Goal: Information Seeking & Learning: Understand process/instructions

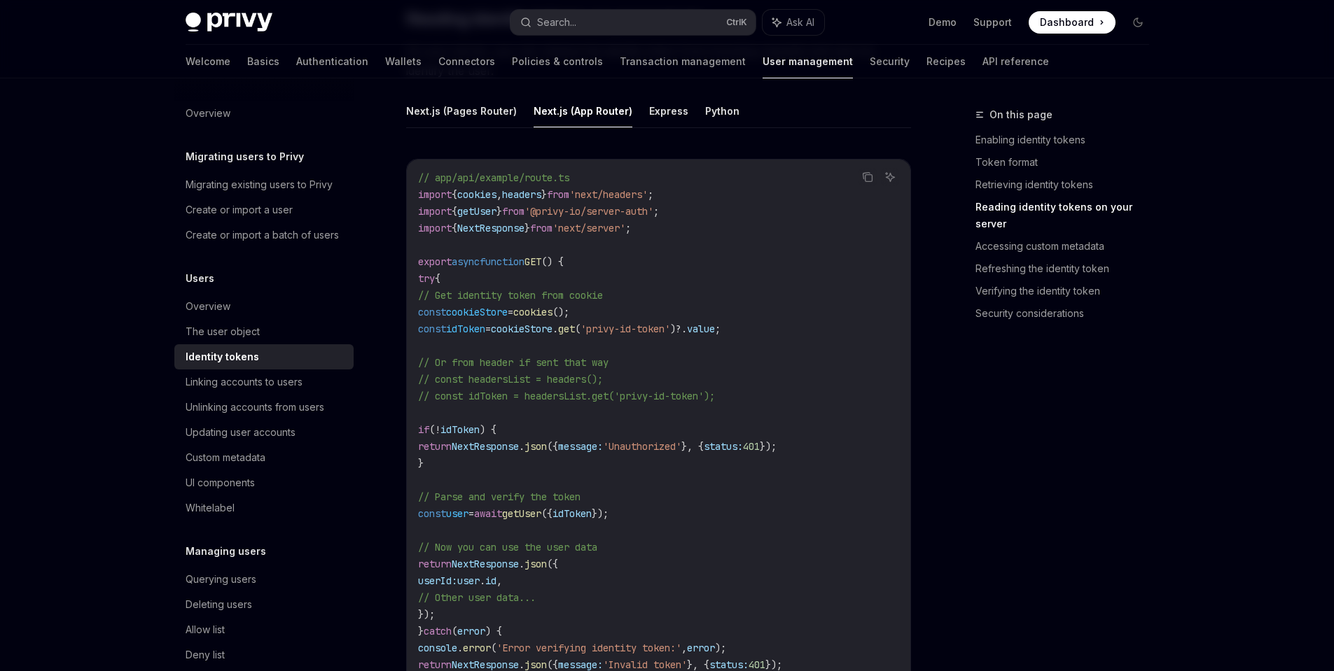
scroll to position [1901, 0]
click at [1037, 139] on link "Enabling identity tokens" at bounding box center [1067, 140] width 185 height 22
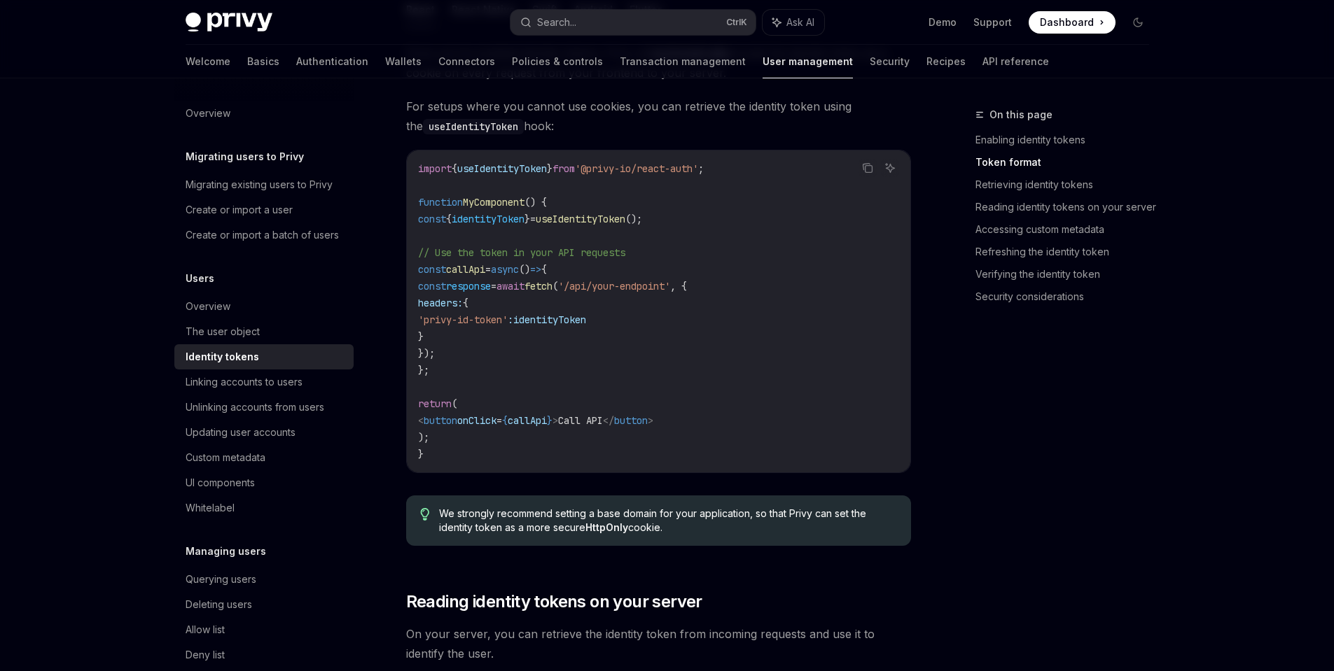
scroll to position [1330, 0]
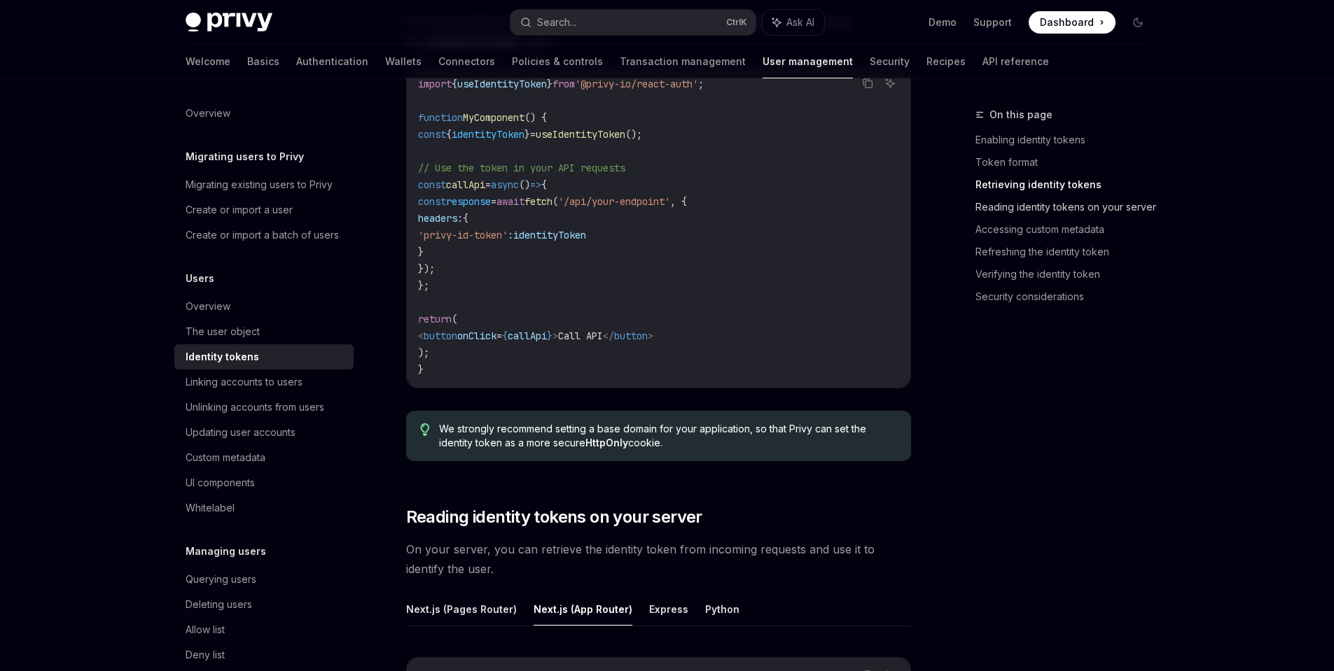
click at [1053, 205] on link "Reading identity tokens on your server" at bounding box center [1067, 207] width 185 height 22
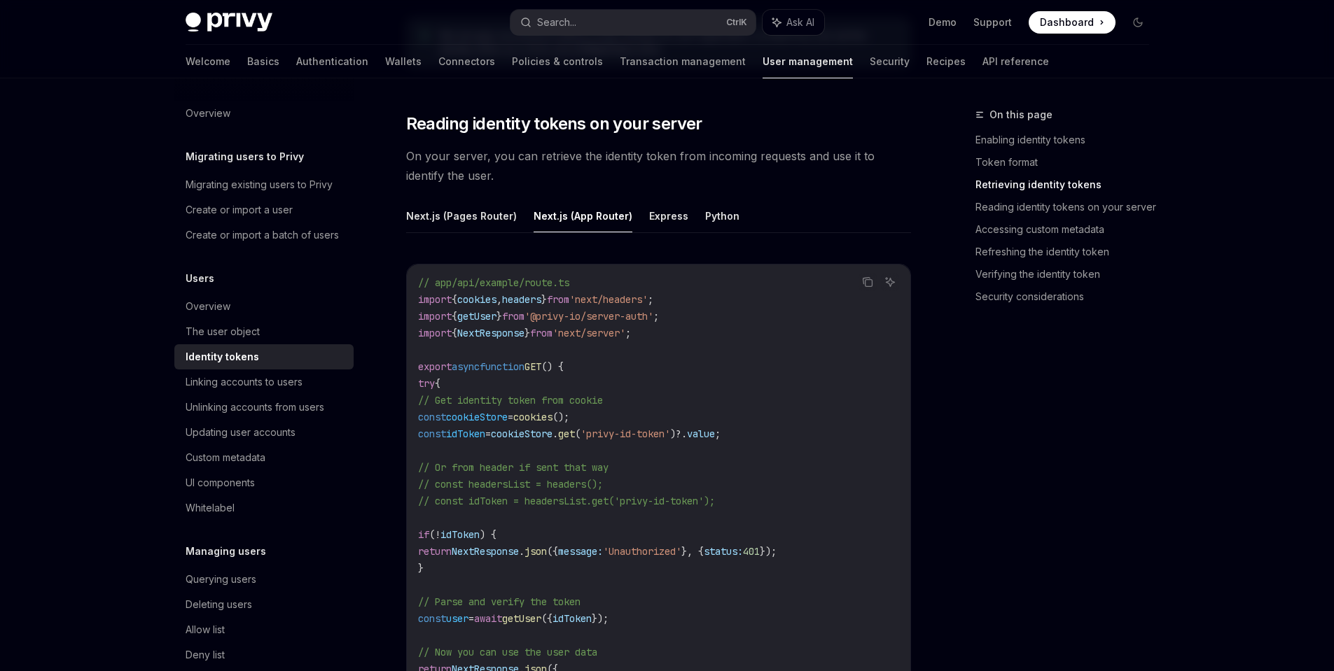
scroll to position [1800, 0]
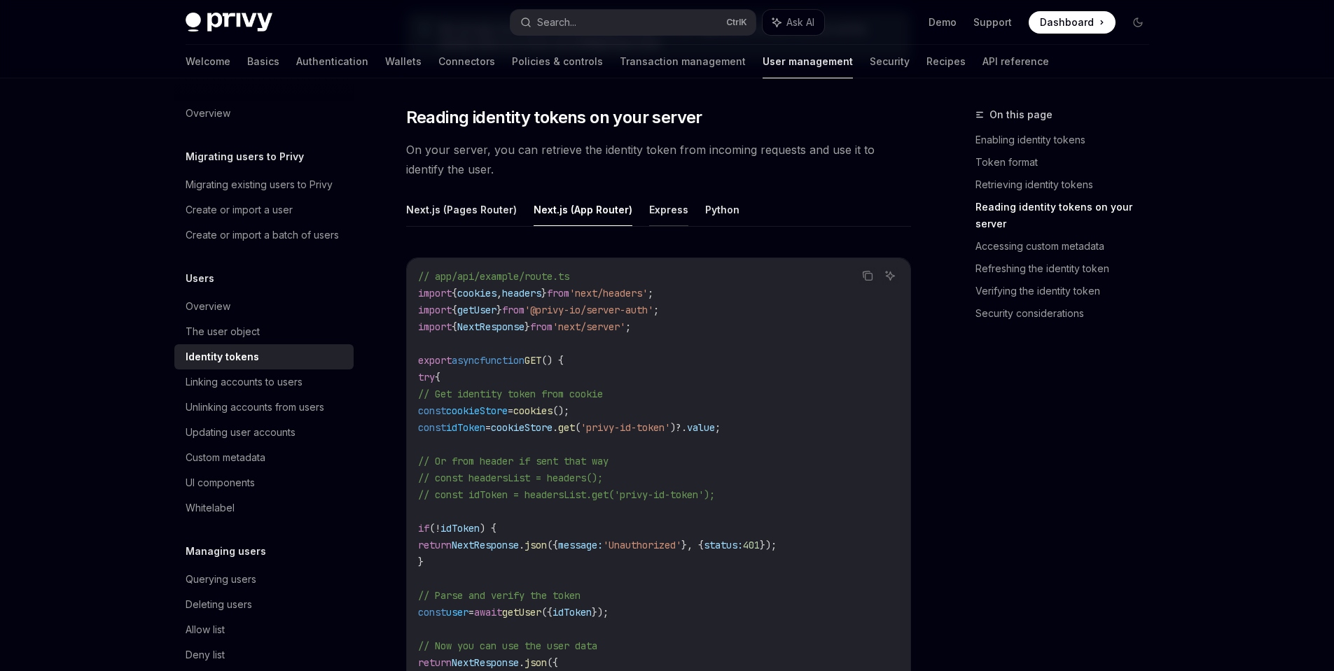
click at [661, 205] on button "Express" at bounding box center [668, 209] width 39 height 33
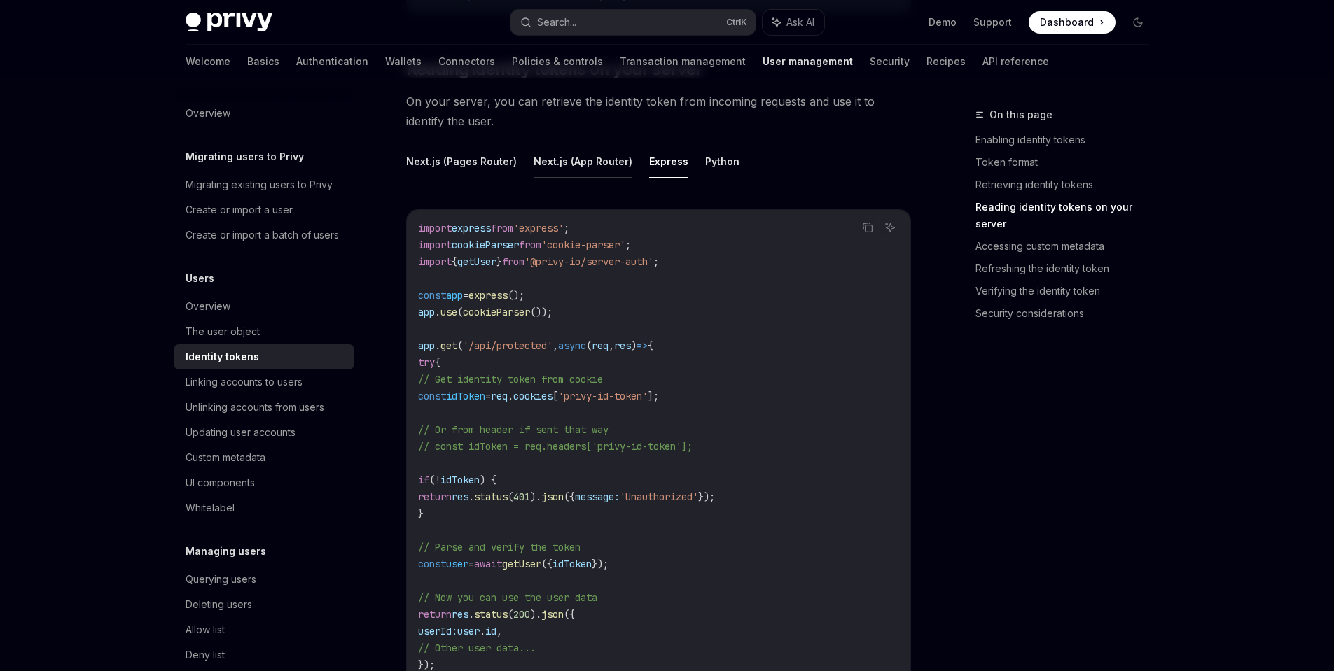
scroll to position [1870, 0]
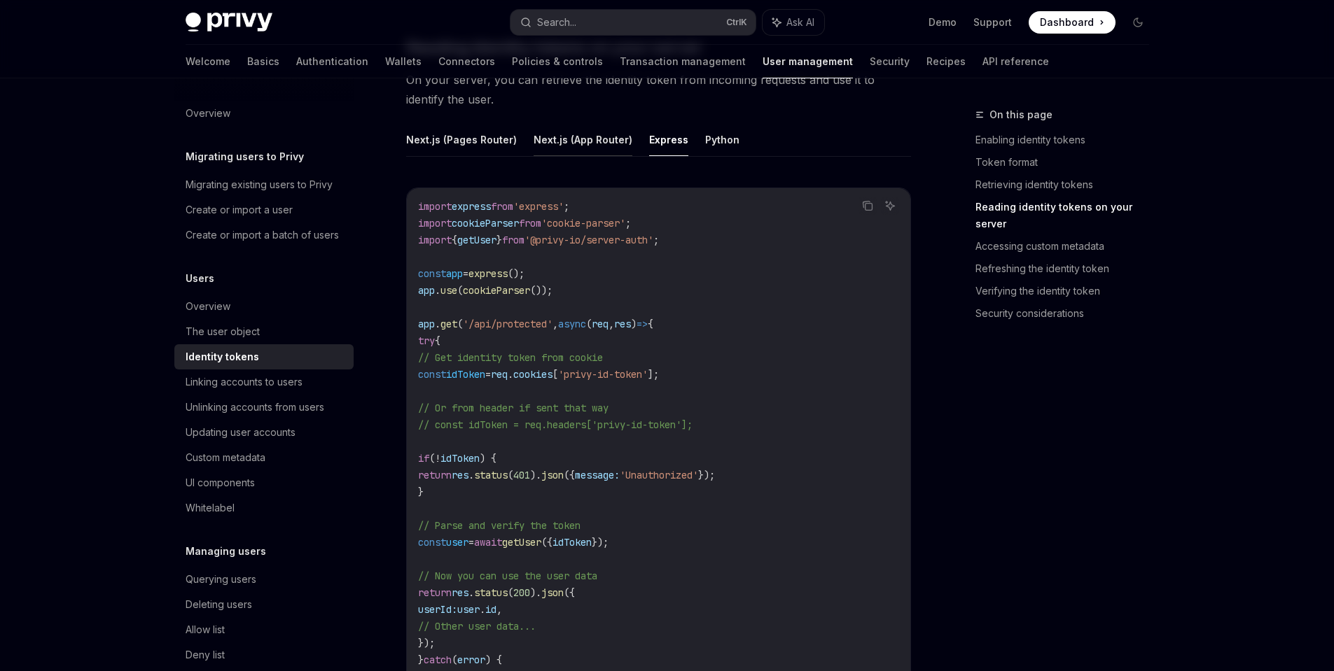
click at [579, 146] on button "Next.js (App Router)" at bounding box center [582, 139] width 99 height 33
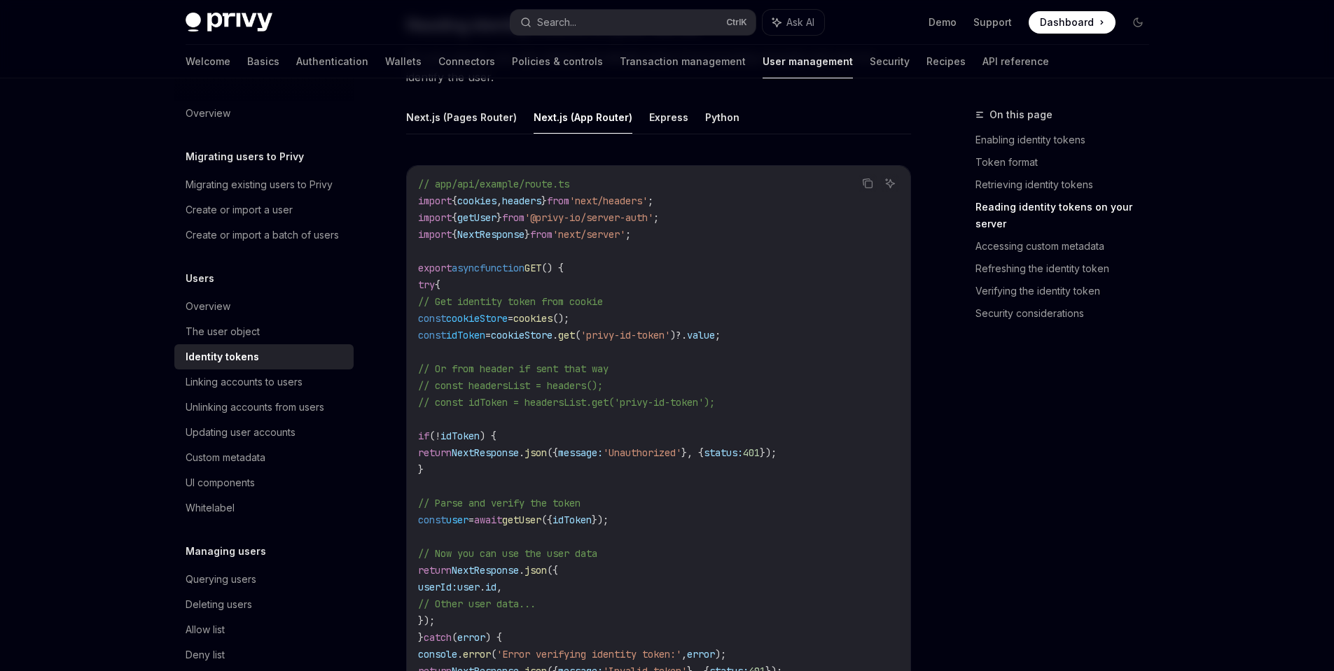
scroll to position [1870, 0]
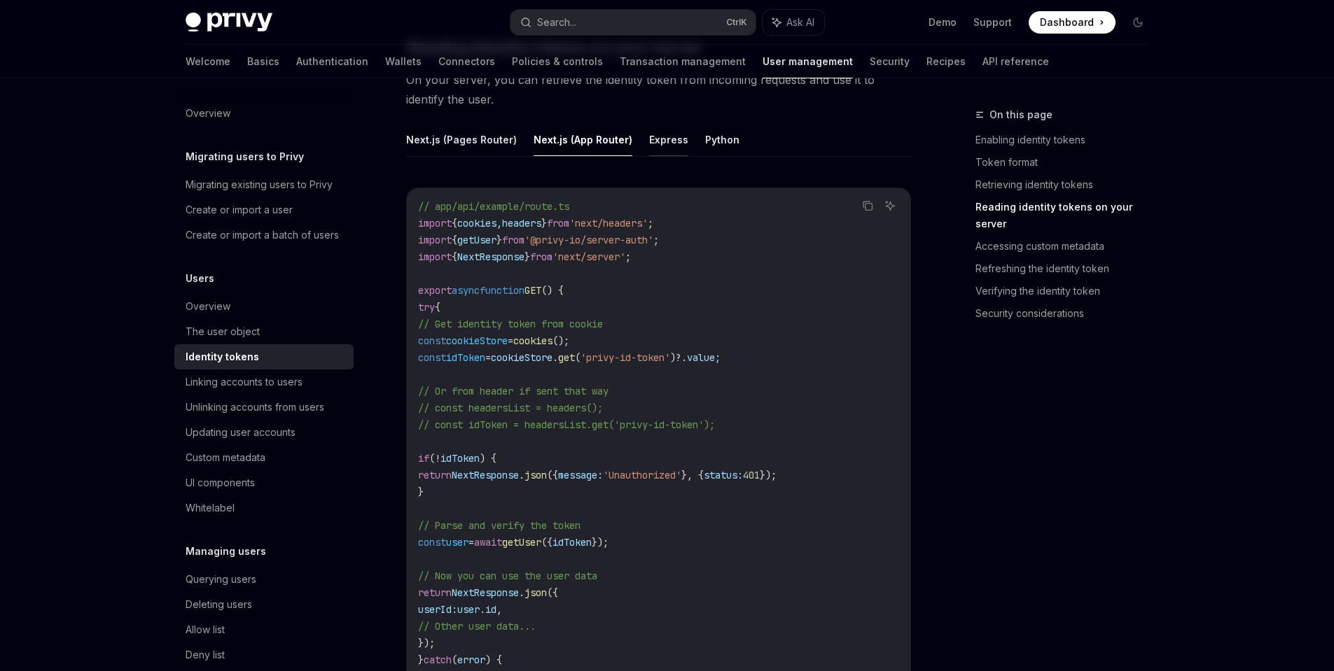
click at [658, 141] on button "Express" at bounding box center [668, 139] width 39 height 33
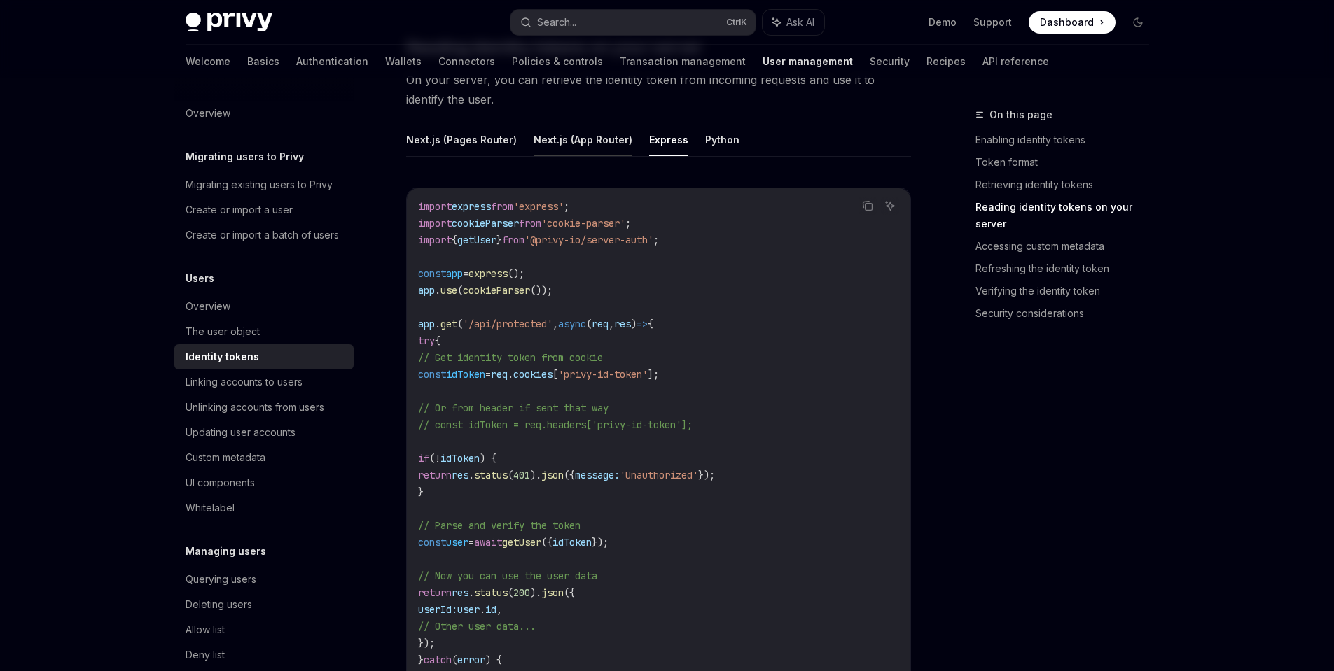
click at [589, 145] on button "Next.js (App Router)" at bounding box center [582, 139] width 99 height 33
type textarea "*"
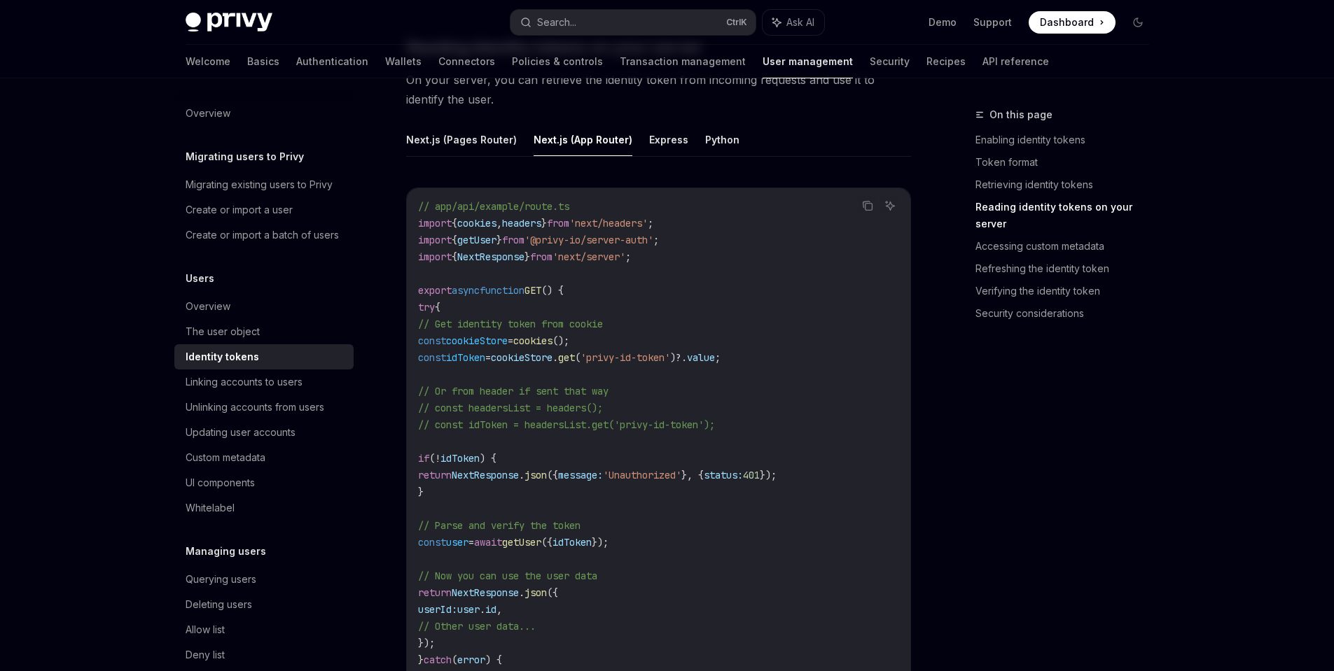
scroll to position [1940, 0]
